Goal: Information Seeking & Learning: Learn about a topic

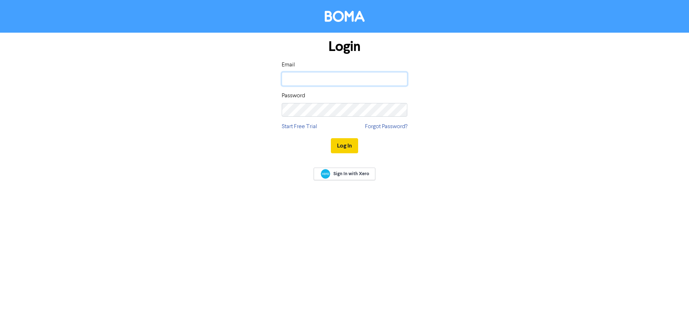
type input "[PERSON_NAME][EMAIL_ADDRESS][PERSON_NAME][DOMAIN_NAME]"
click at [352, 144] on button "Log In" at bounding box center [344, 145] width 27 height 15
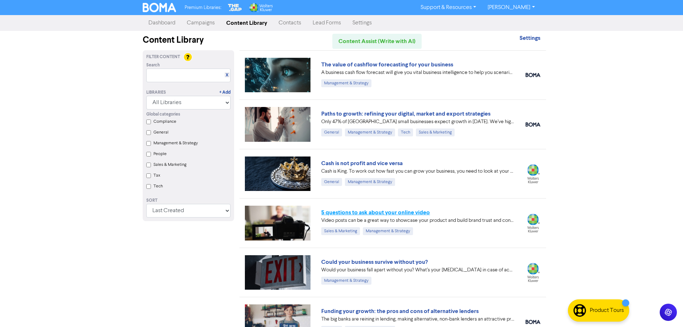
click at [408, 212] on link "5 questions to ask about your online video" at bounding box center [375, 212] width 109 height 7
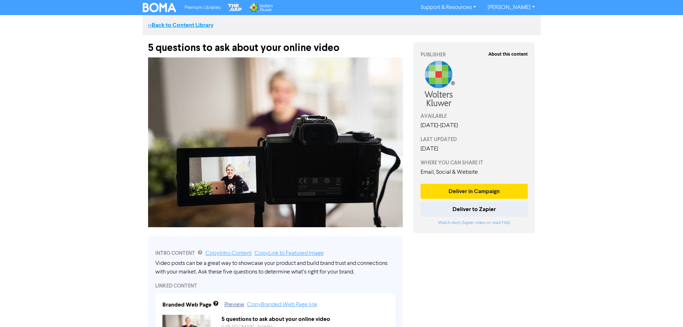
click at [182, 25] on link "<< Back to Content Library" at bounding box center [180, 25] width 65 height 7
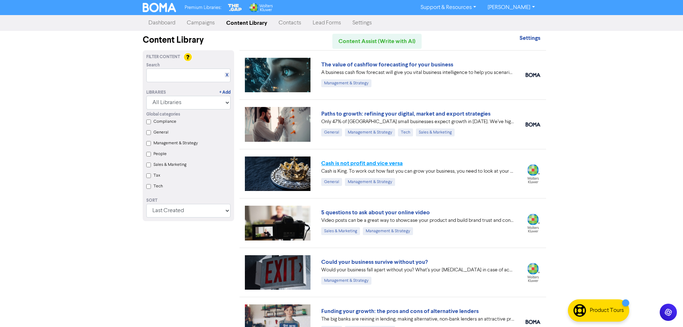
click at [377, 163] on link "Cash is not profit and vice versa" at bounding box center [361, 163] width 81 height 7
